Goal: Complete application form

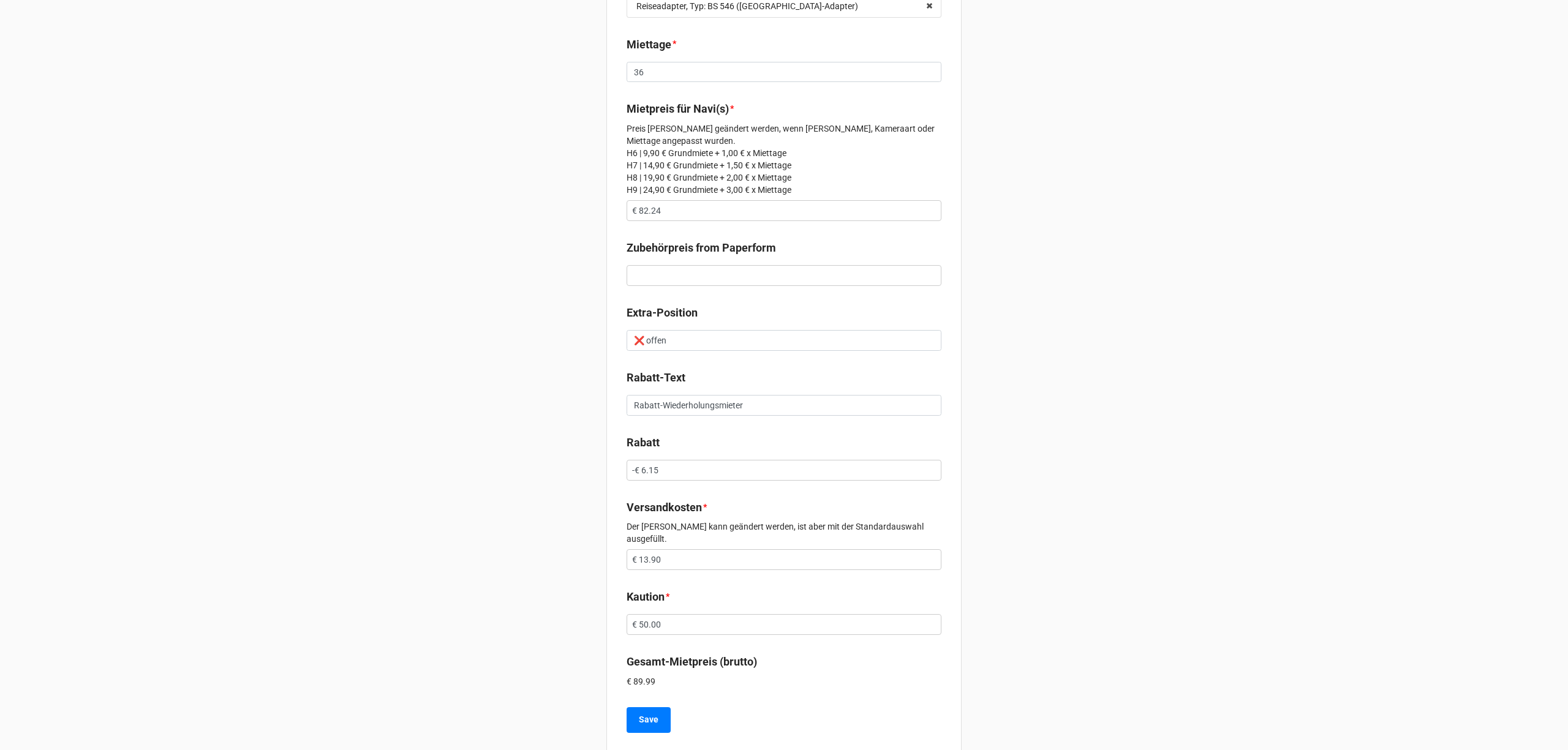
scroll to position [378, 0]
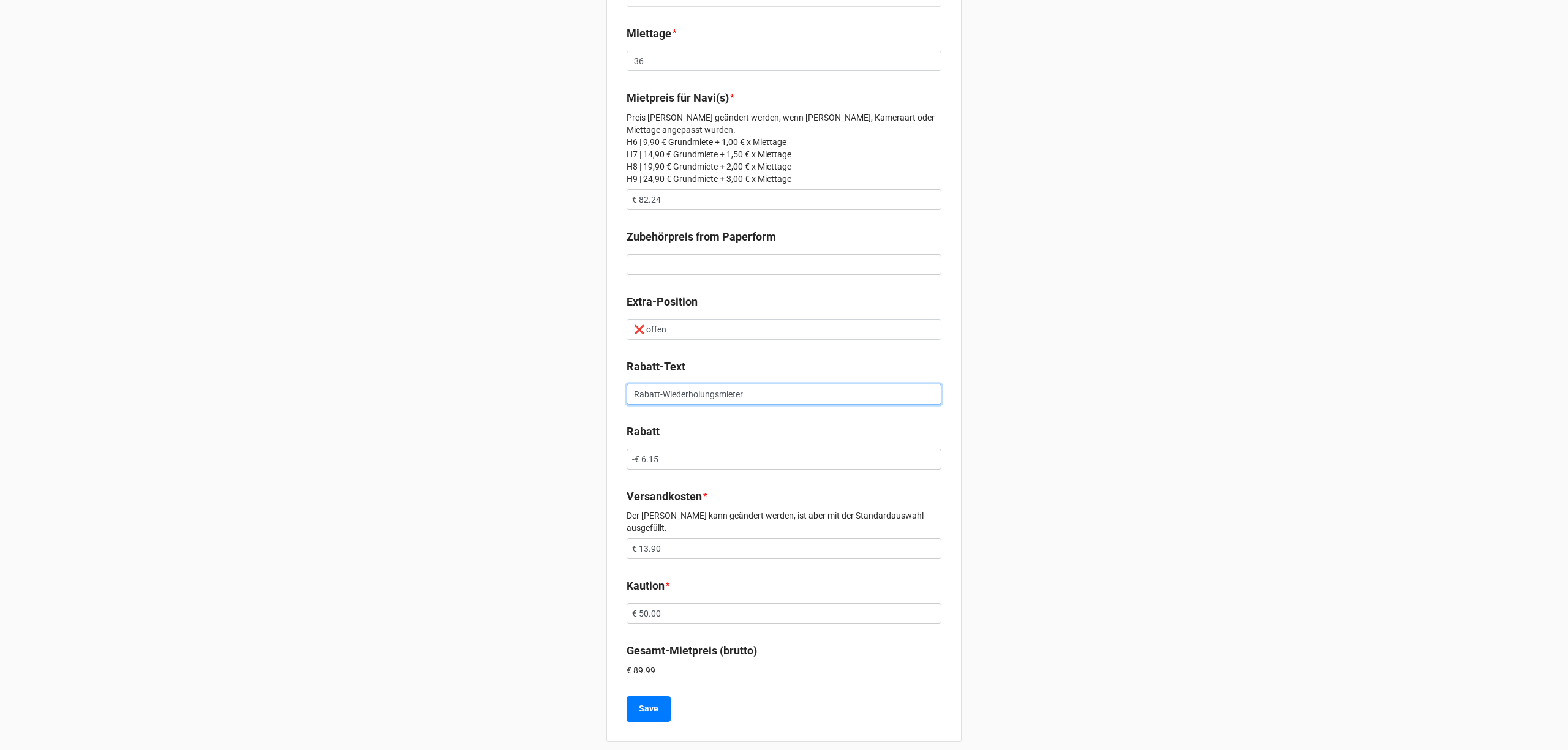
click at [750, 395] on input "Rabatt-Wiederholungsmieter" at bounding box center [784, 394] width 315 height 21
type input "Rabatt-Wiederholungsmieter"
drag, startPoint x: 706, startPoint y: 330, endPoint x: 565, endPoint y: 323, distance: 141.2
click at [565, 323] on div "Vorgang 1375 Email [EMAIL_ADDRESS][DOMAIN_NAME] Navimenge * 1 Navityp Autonavi …" at bounding box center [784, 192] width 1568 height 1140
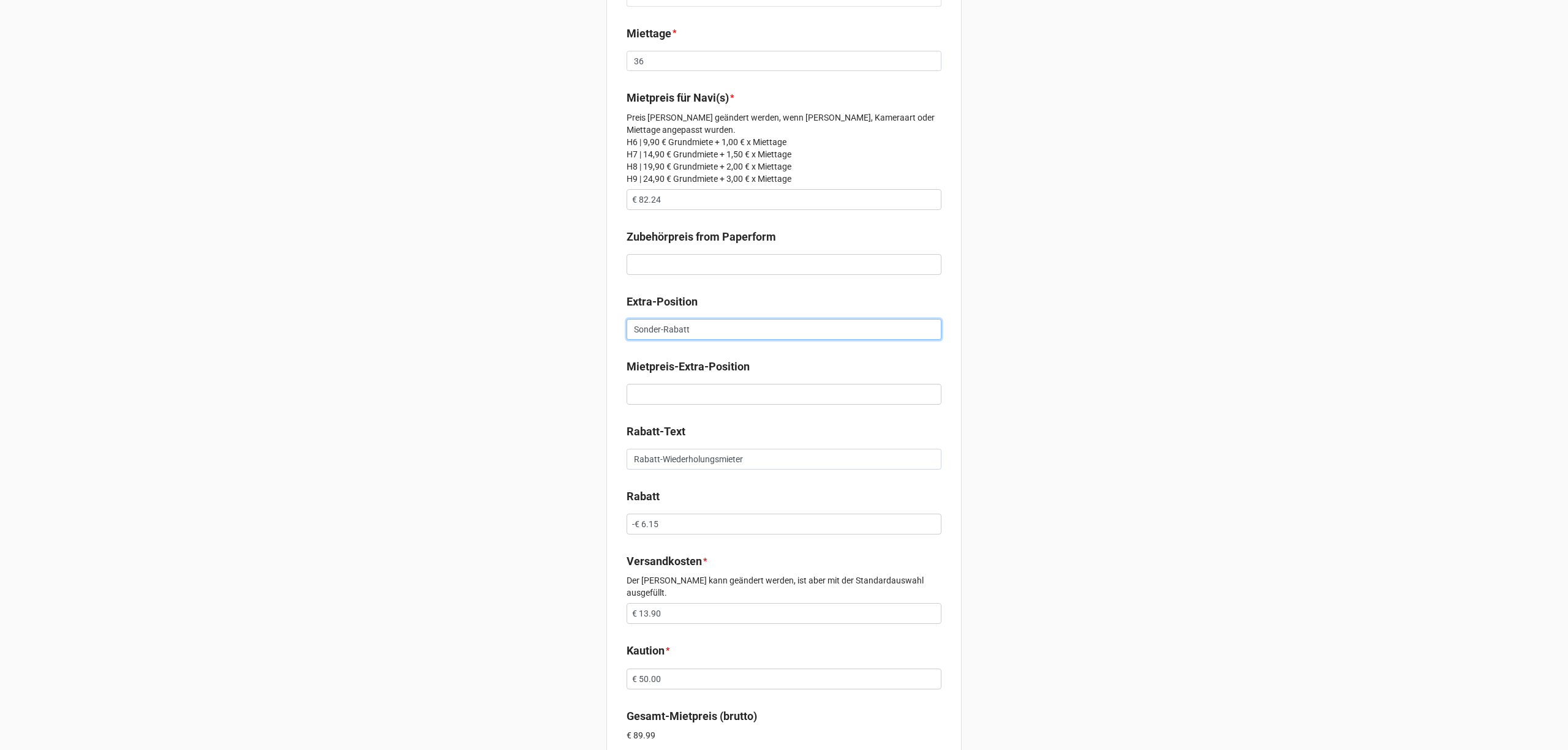
type input "Sonder-Rabatt"
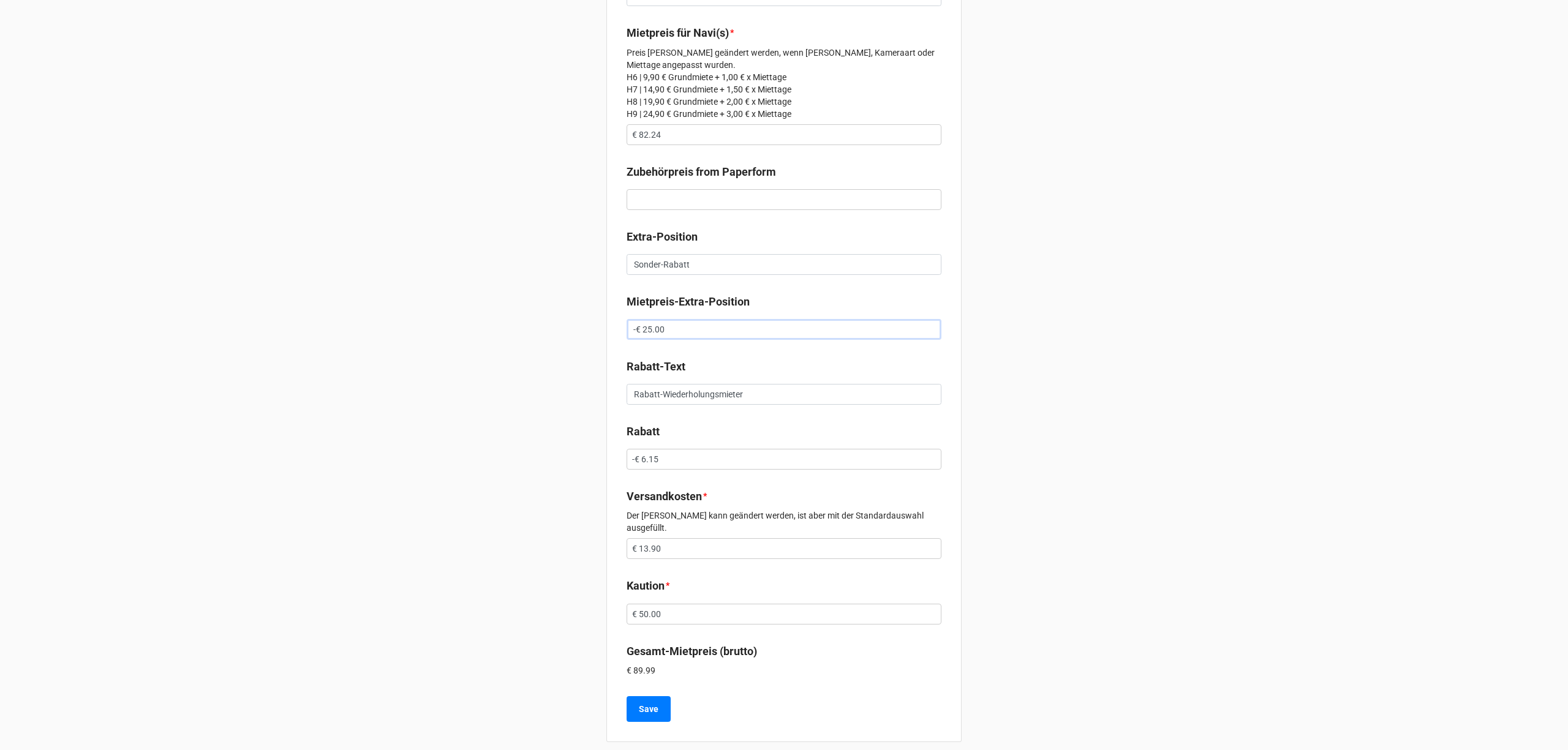
type input "-€ 25.00"
click at [642, 603] on input "€ 50.00" at bounding box center [784, 613] width 315 height 21
type input "€ 5.00"
click at [669, 606] on input "text" at bounding box center [784, 613] width 315 height 21
type input "€ 75.00"
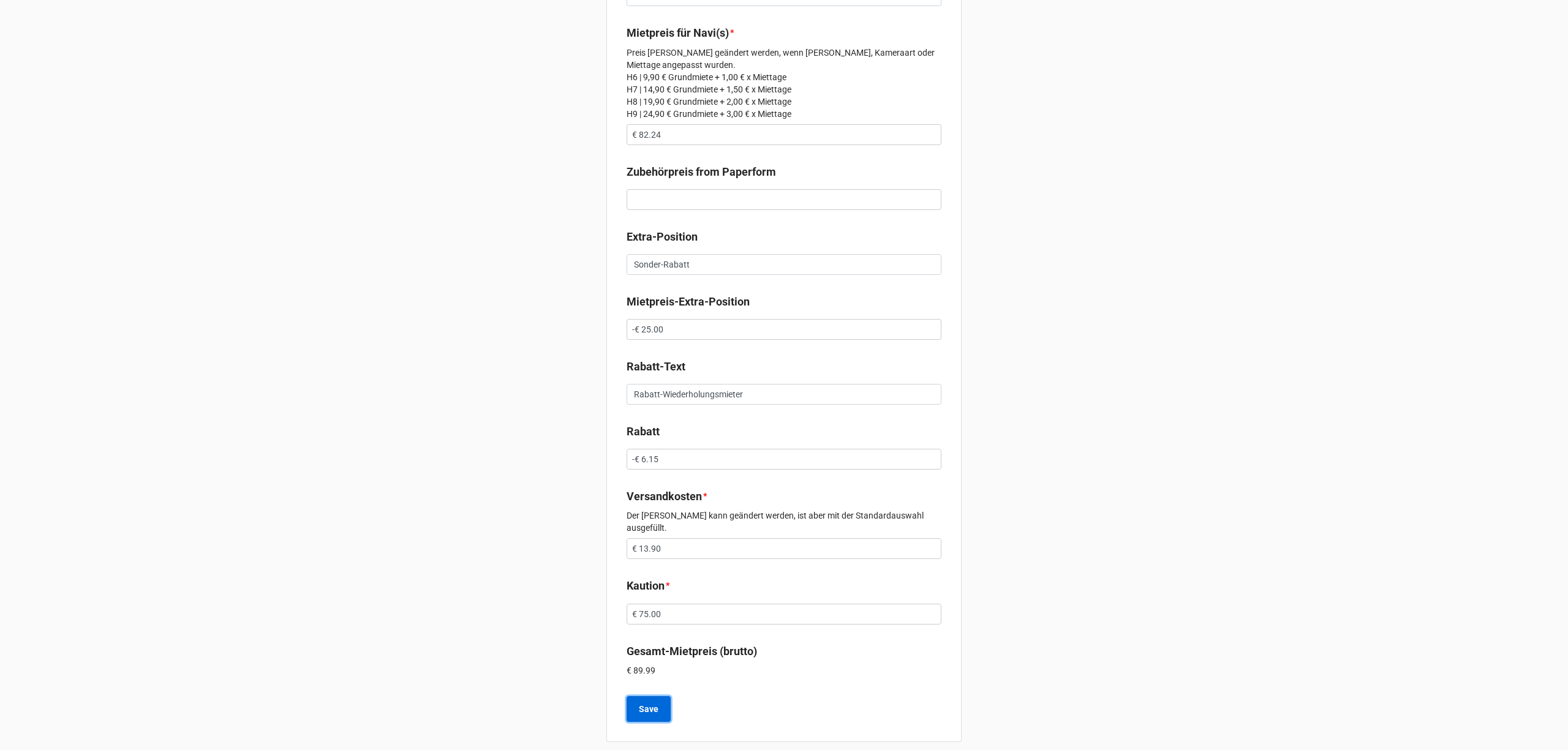
click at [641, 703] on b "Save" at bounding box center [648, 709] width 19 height 13
